Goal: Information Seeking & Learning: Learn about a topic

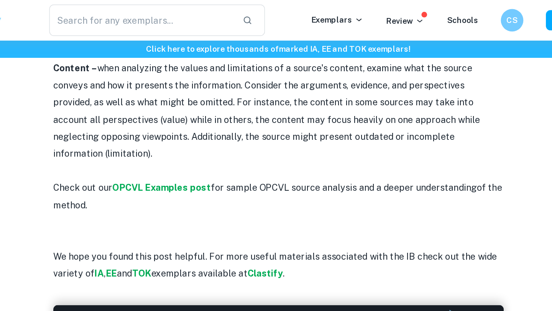
scroll to position [921, 0]
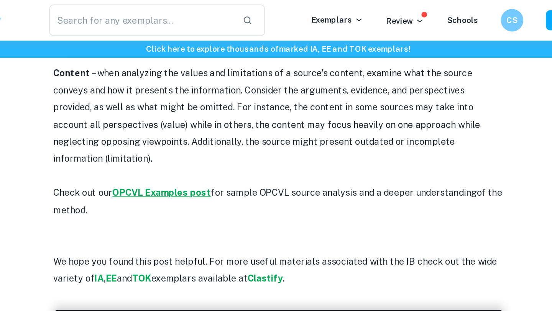
click at [212, 128] on strong "OPCVL Examples post" at bounding box center [196, 131] width 67 height 7
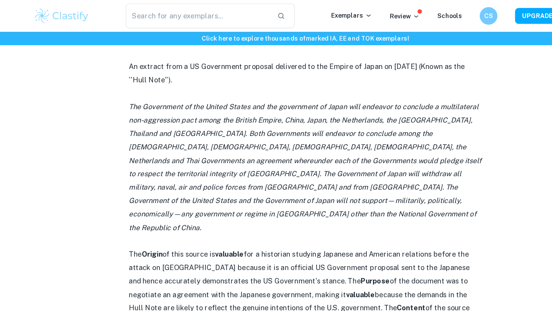
scroll to position [687, 0]
